Goal: Task Accomplishment & Management: Complete application form

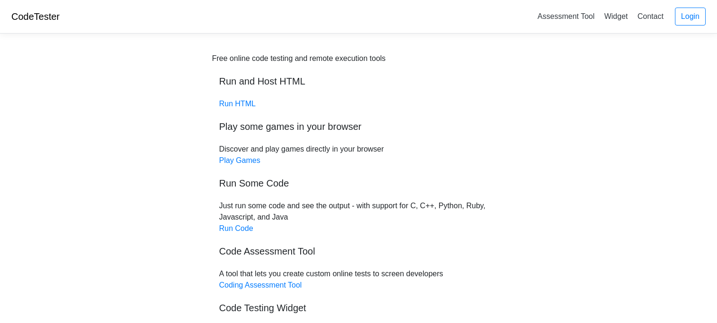
click at [243, 155] on div "Free online code testing and remote execution tools Run and Host HTML Run HTML …" at bounding box center [358, 200] width 293 height 295
click at [242, 168] on div "Free online code testing and remote execution tools Run and Host HTML Run HTML …" at bounding box center [358, 200] width 293 height 295
click at [239, 160] on link "Play Games" at bounding box center [239, 160] width 41 height 8
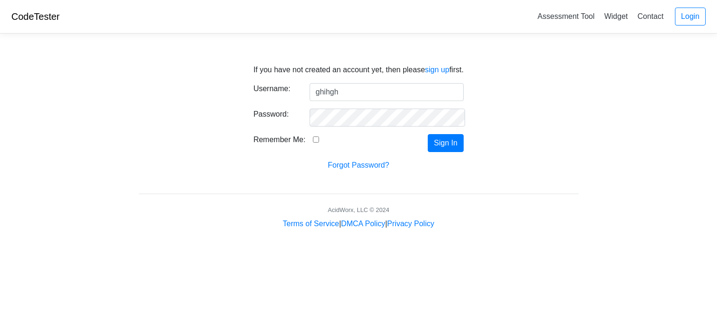
type input "ghihgh"
click at [320, 141] on div "Remember Me:" at bounding box center [302, 143] width 112 height 18
click at [314, 141] on input "Remember Me:" at bounding box center [316, 140] width 6 height 6
checkbox input "true"
click at [449, 146] on button "Sign In" at bounding box center [446, 143] width 36 height 18
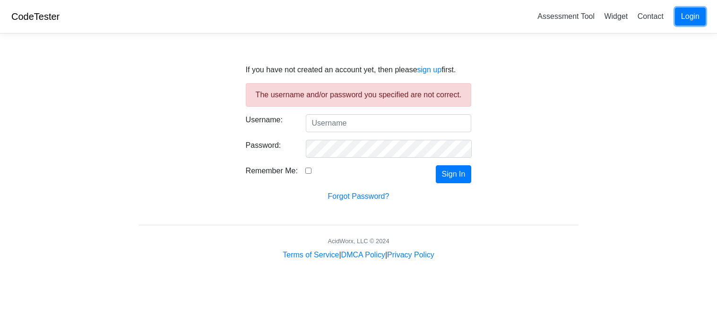
click at [695, 14] on link "Login" at bounding box center [690, 17] width 31 height 18
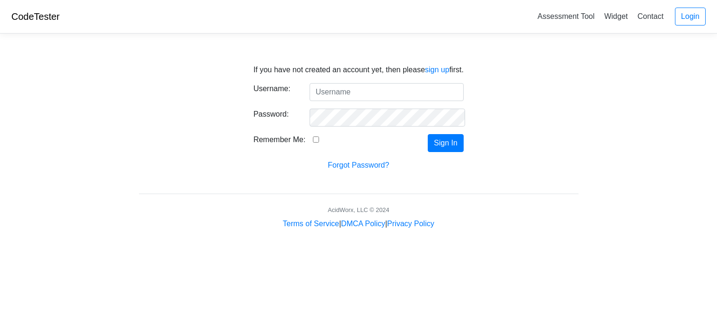
click at [433, 75] on p "If you have not created an account yet, then please sign up first." at bounding box center [358, 69] width 210 height 11
click at [438, 72] on link "sign up" at bounding box center [437, 70] width 25 height 8
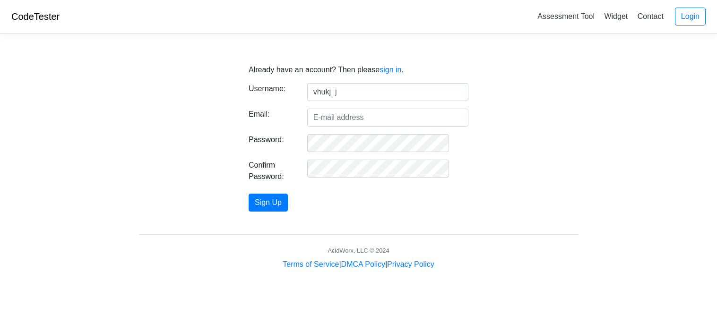
type input "vhukj j"
click at [347, 123] on input "Email:" at bounding box center [387, 118] width 161 height 18
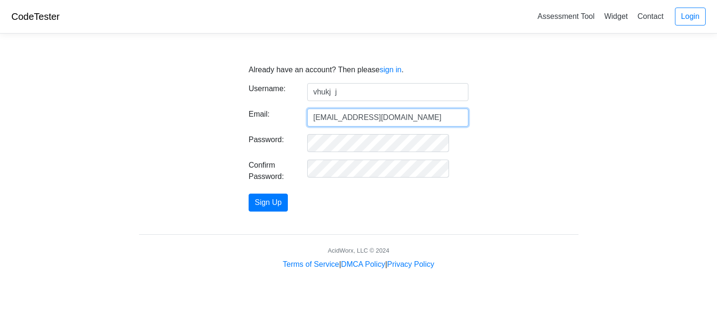
type input "ezekielphillips@moorestudents.com"
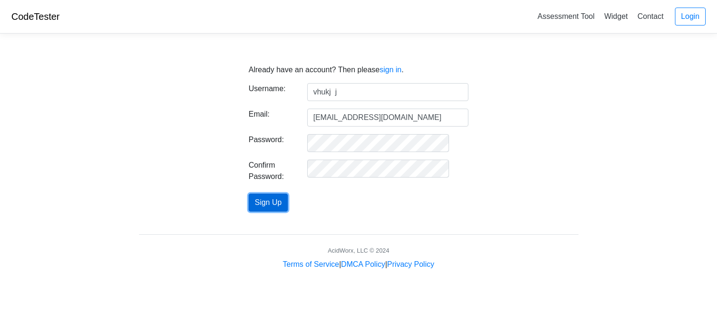
click at [288, 202] on button "Sign Up" at bounding box center [268, 203] width 39 height 18
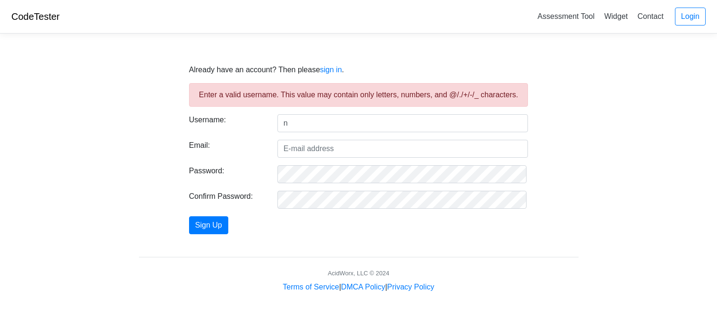
type input "n"
type input "c4nicrhen"
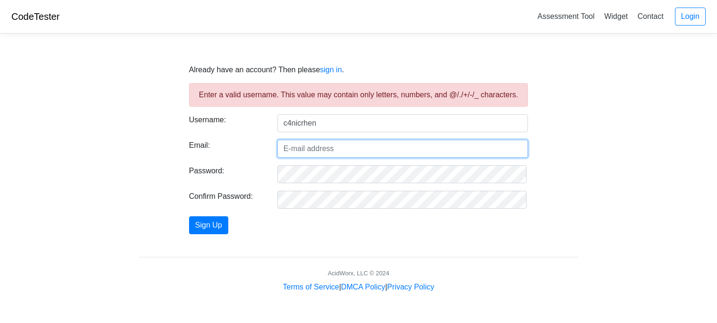
click at [342, 156] on input "Email:" at bounding box center [402, 149] width 251 height 18
type input "ezekielphillips@moorestudents.com"
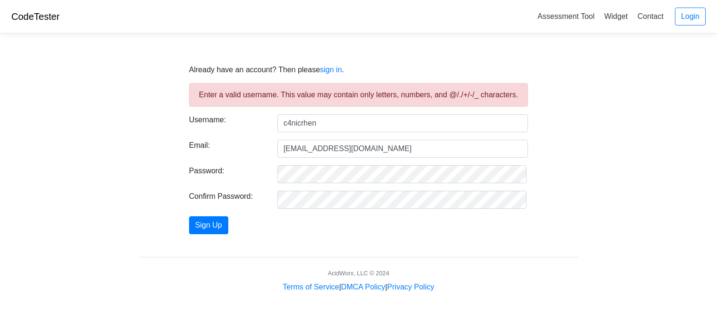
click at [331, 162] on form "Enter a valid username. This value may contain only letters, numbers, and @/./+…" at bounding box center [358, 158] width 339 height 151
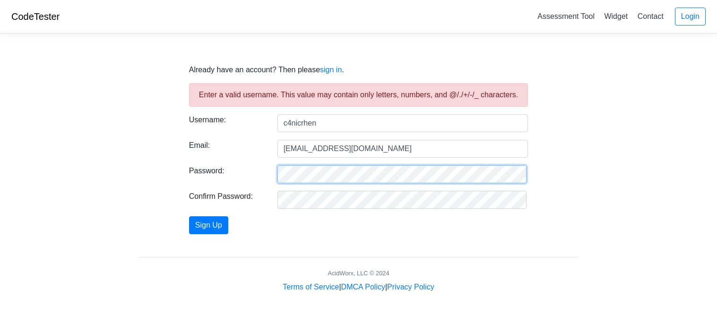
click at [274, 170] on div at bounding box center [402, 174] width 265 height 18
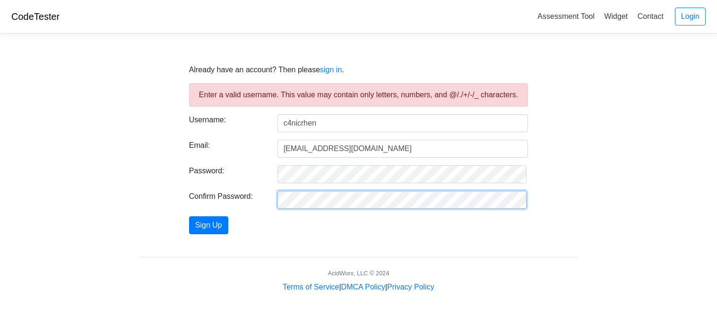
click at [70, 187] on body "CodeTester Assessment Tool Widget Contact Login Already have an account? Then p…" at bounding box center [358, 146] width 717 height 293
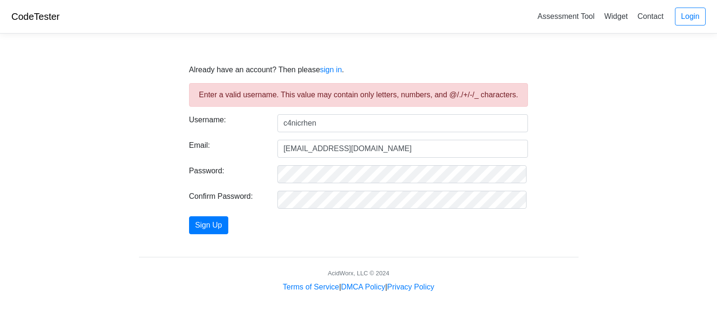
click at [70, 187] on body "CodeTester Assessment Tool Widget Contact Login Already have an account? Then p…" at bounding box center [358, 146] width 717 height 293
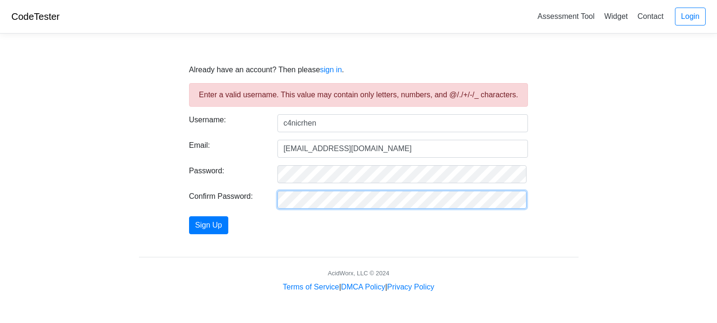
click at [157, 210] on div "Already have an account? Then please sign in . Enter a valid username. This val…" at bounding box center [359, 144] width 454 height 182
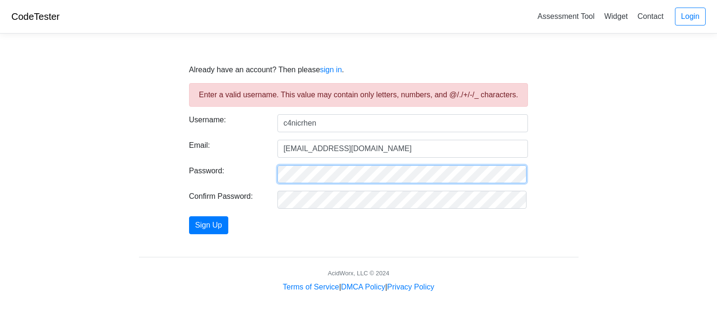
click at [275, 172] on div at bounding box center [402, 174] width 265 height 18
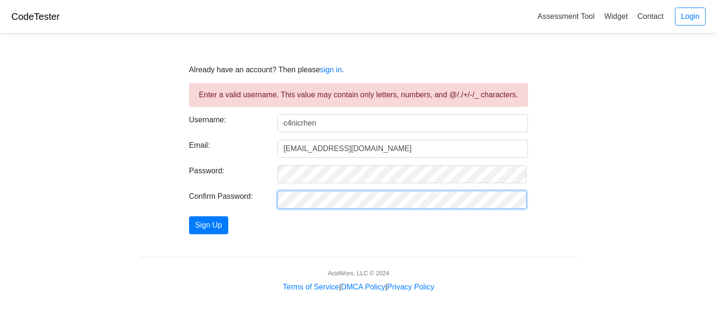
scroll to position [0, 145]
click at [612, 205] on body "CodeTester Assessment Tool Widget Contact Login Already have an account? Then p…" at bounding box center [358, 146] width 717 height 293
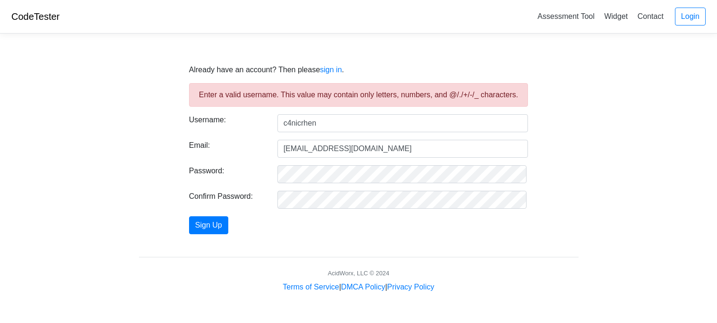
click at [612, 205] on body "CodeTester Assessment Tool Widget Contact Login Already have an account? Then p…" at bounding box center [358, 146] width 717 height 293
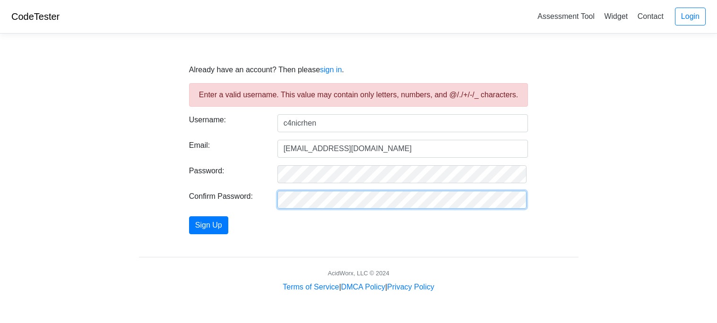
click at [656, 224] on body "CodeTester Assessment Tool Widget Contact Login Already have an account? Then p…" at bounding box center [358, 146] width 717 height 293
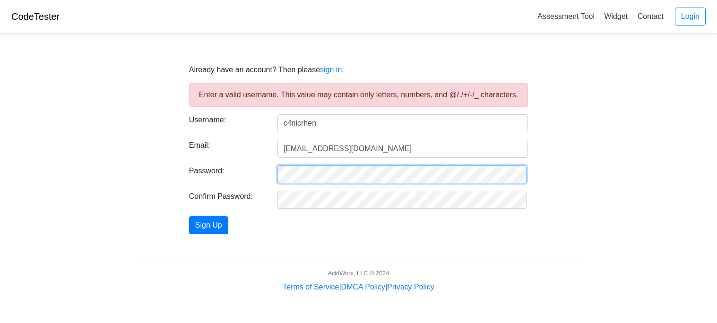
click at [257, 171] on div "Password:" at bounding box center [358, 174] width 353 height 18
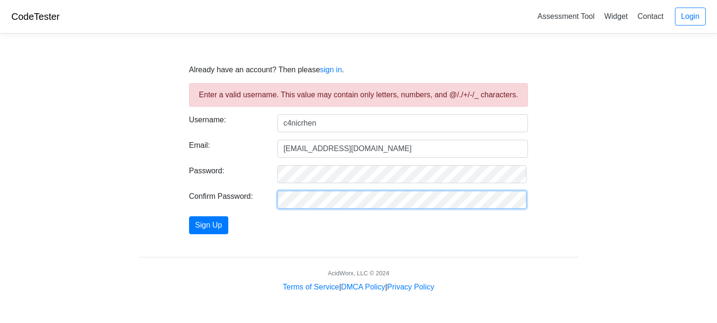
click at [189, 216] on button "Sign Up" at bounding box center [208, 225] width 39 height 18
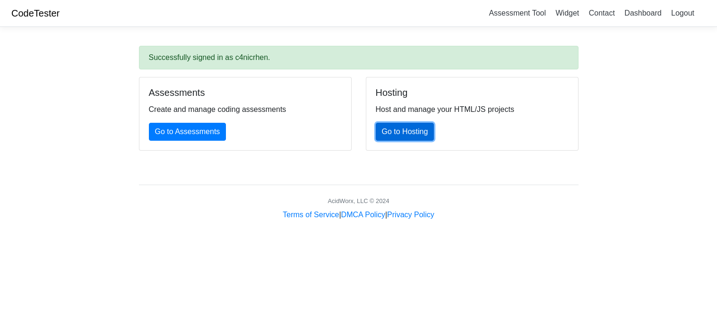
click at [411, 126] on link "Go to Hosting" at bounding box center [405, 132] width 59 height 18
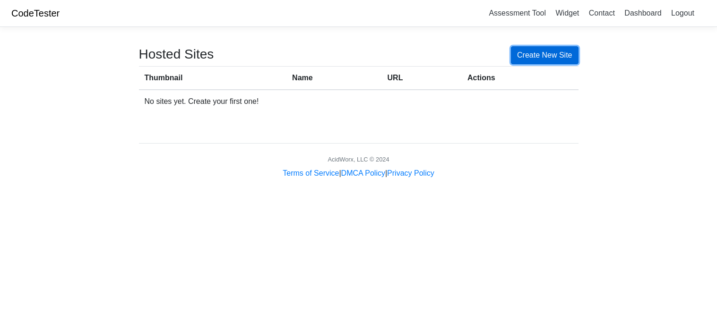
click at [516, 56] on link "Create New Site" at bounding box center [545, 55] width 68 height 18
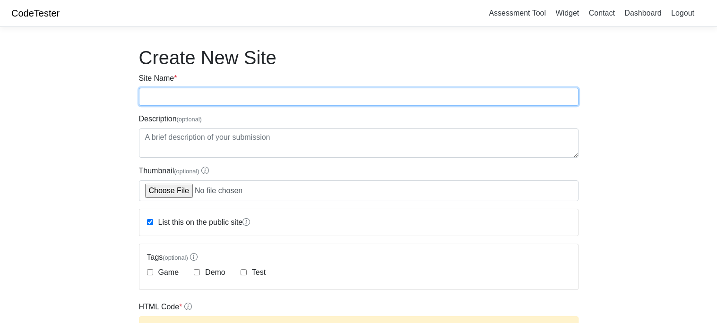
click at [343, 105] on input "Site Name *" at bounding box center [359, 97] width 440 height 18
type input "[PERSON_NAME]"
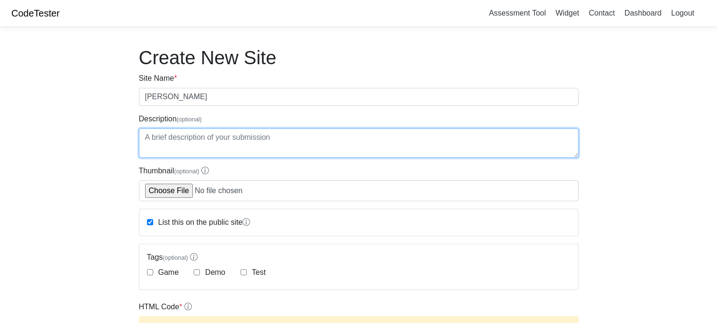
click at [295, 137] on textarea "Description (optional)" at bounding box center [359, 143] width 440 height 29
type textarea "grow it boy"
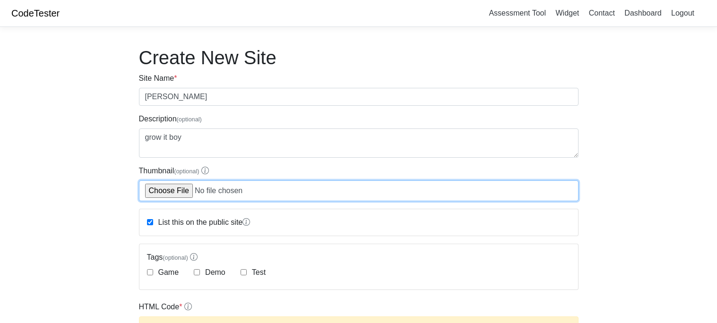
click at [271, 190] on input "Thumbnail (optional)" at bounding box center [359, 191] width 440 height 21
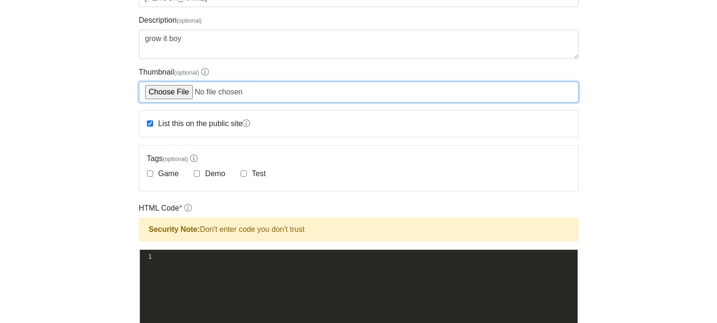
scroll to position [106, 0]
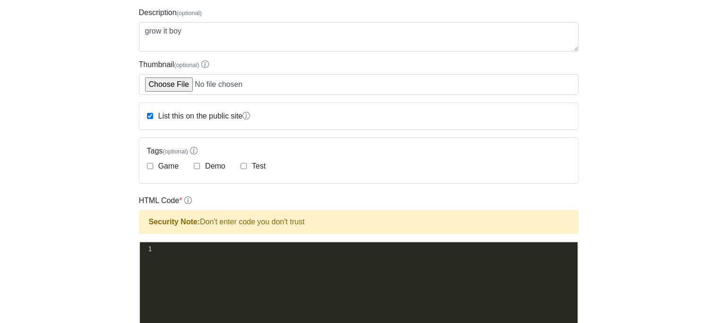
click at [154, 170] on div "Game" at bounding box center [163, 166] width 32 height 11
click at [151, 161] on div "Game" at bounding box center [163, 166] width 32 height 11
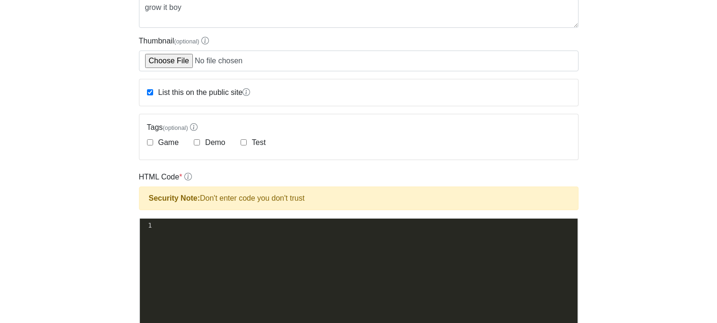
scroll to position [133, 0]
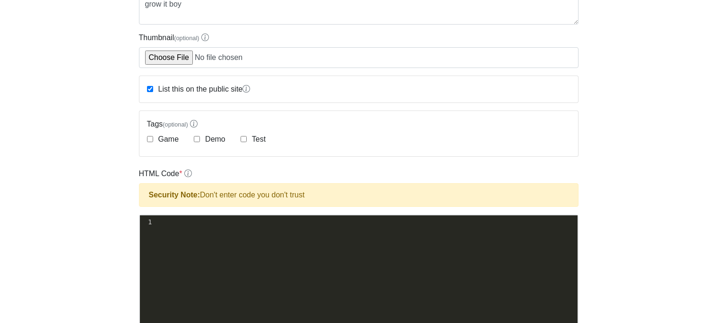
click at [151, 142] on div "Game" at bounding box center [163, 139] width 32 height 11
click at [151, 139] on input "Game" at bounding box center [150, 139] width 6 height 6
checkbox input "true"
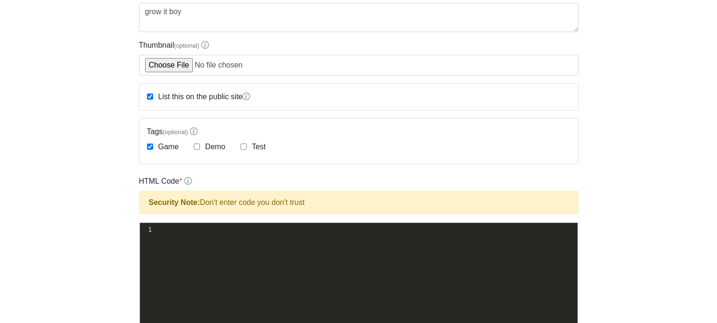
scroll to position [126, 0]
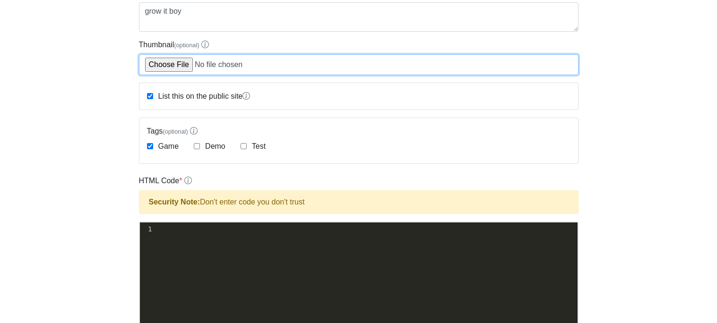
click at [176, 68] on input "Thumbnail (optional)" at bounding box center [359, 64] width 440 height 21
click at [242, 69] on input "Thumbnail (optional)" at bounding box center [359, 64] width 440 height 21
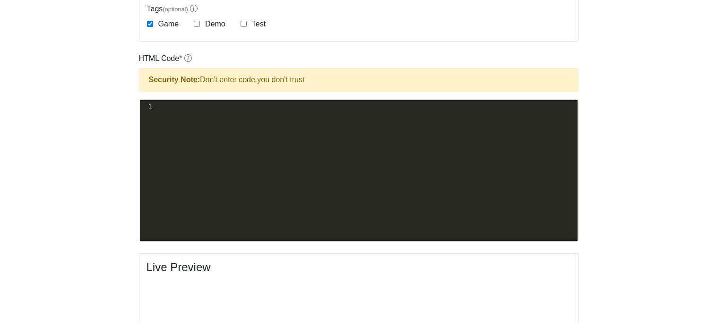
scroll to position [257, 0]
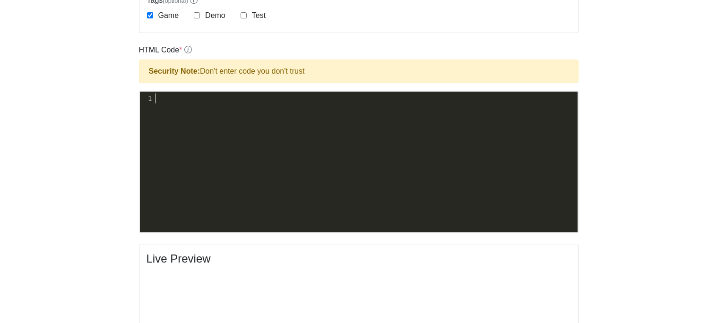
click at [165, 101] on pre "​" at bounding box center [366, 99] width 424 height 10
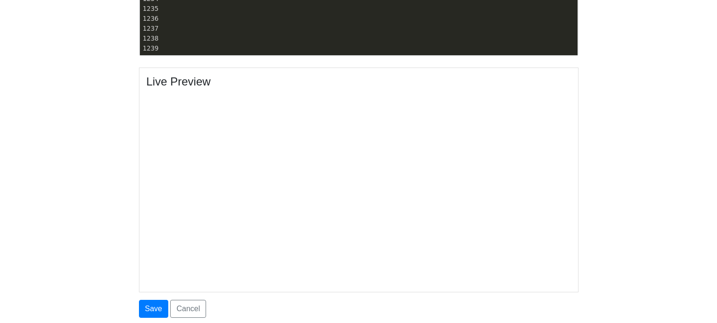
scroll to position [510, 0]
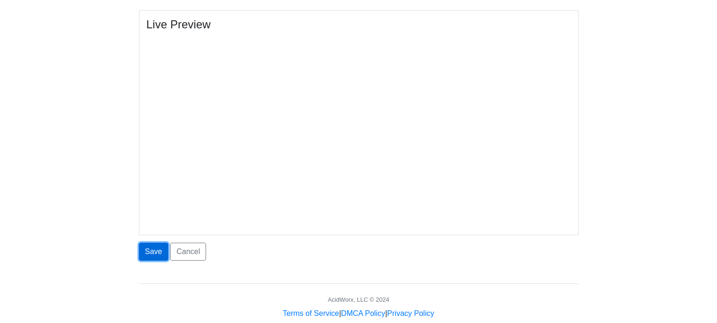
click at [149, 248] on button "Save" at bounding box center [153, 252] width 29 height 18
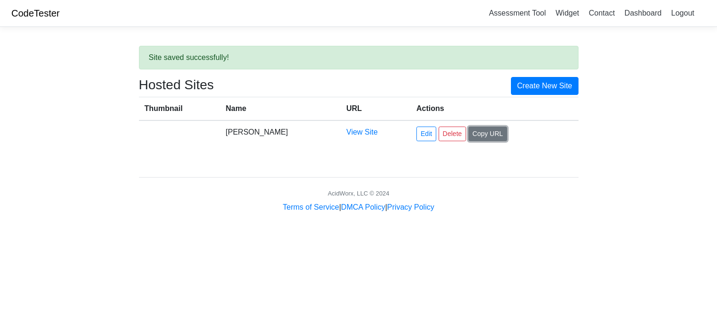
click at [468, 138] on button "Copy URL" at bounding box center [487, 134] width 39 height 15
